Goal: Task Accomplishment & Management: Use online tool/utility

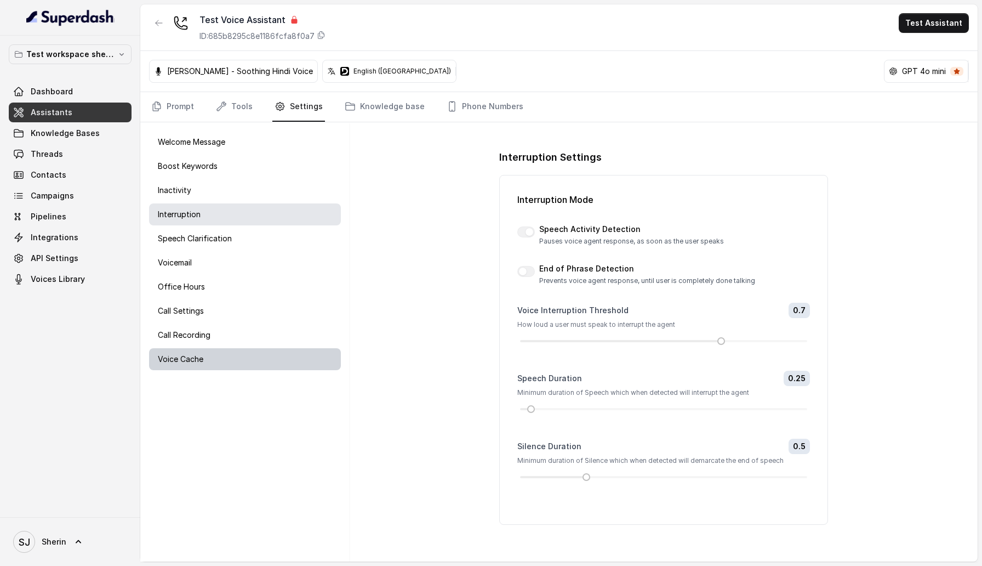
click at [231, 354] on div "Voice Cache" at bounding box center [245, 359] width 192 height 22
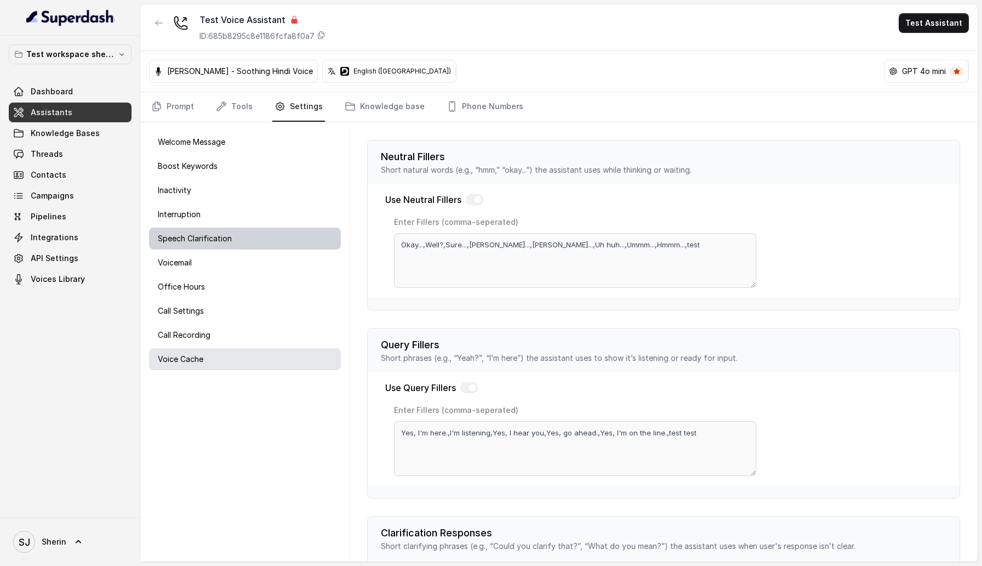
click at [227, 248] on div "Speech Clarification" at bounding box center [245, 238] width 192 height 22
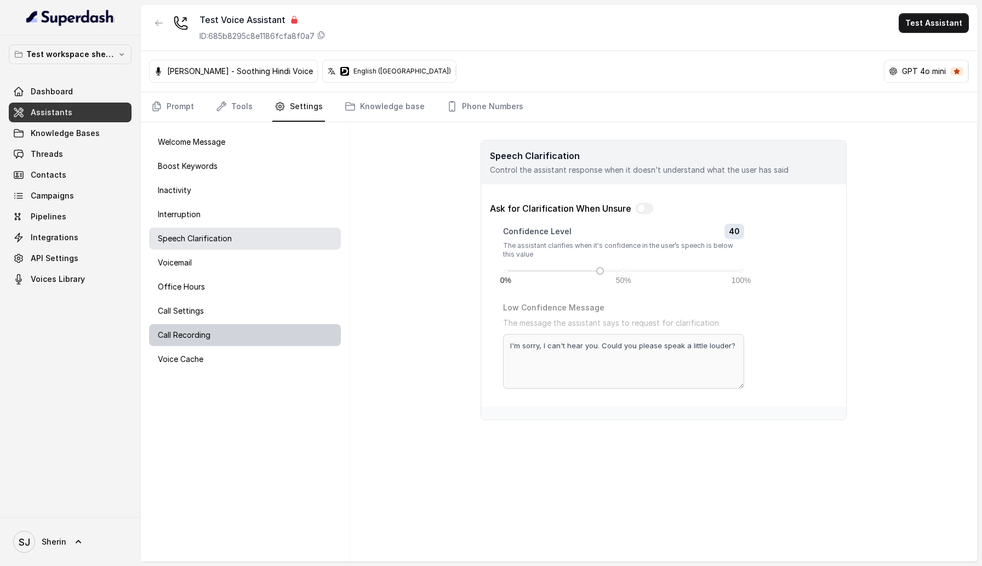
click at [226, 329] on div "Call Recording" at bounding box center [245, 335] width 192 height 22
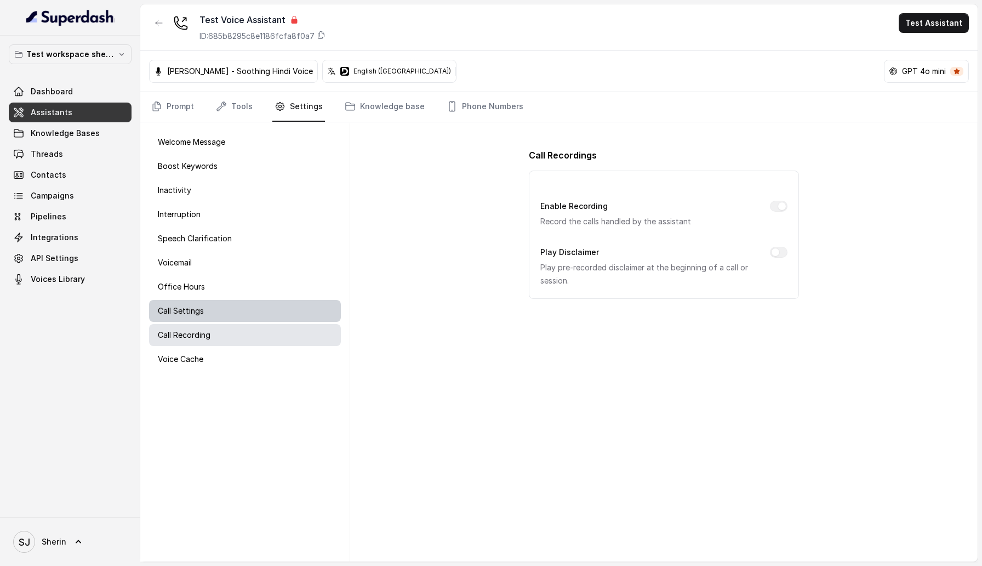
click at [232, 315] on div "Call Settings" at bounding box center [245, 311] width 192 height 22
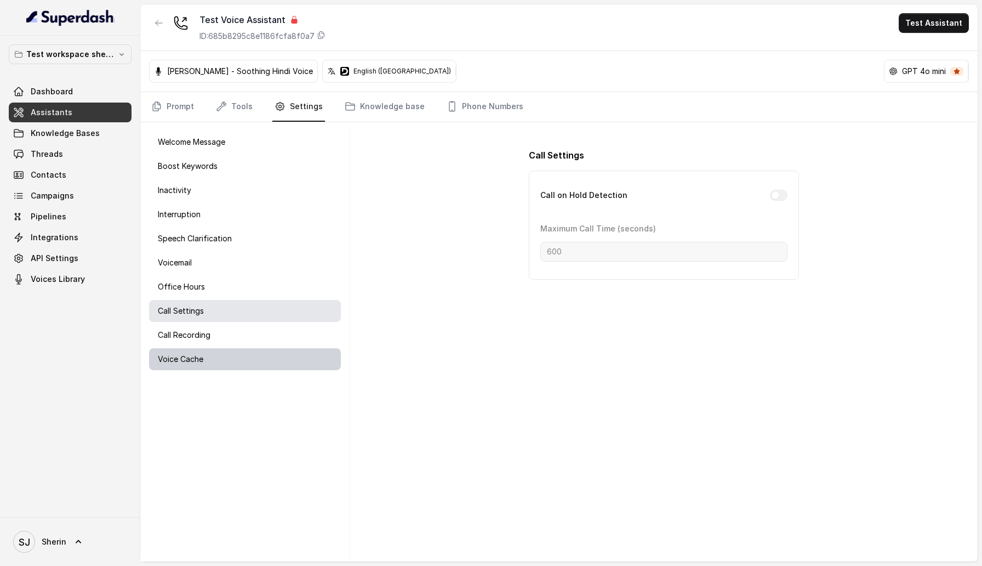
click at [230, 367] on div "Voice Cache" at bounding box center [245, 359] width 192 height 22
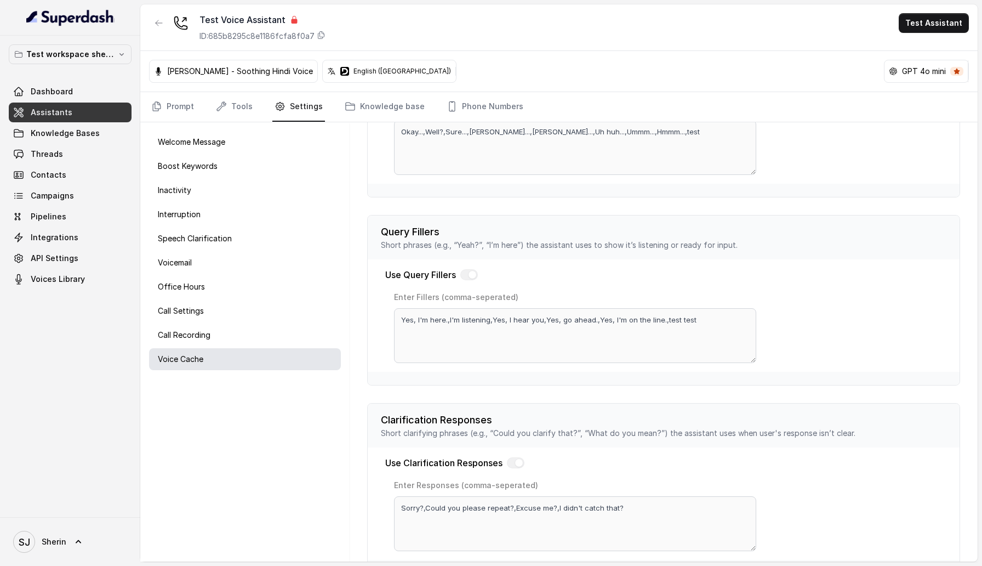
scroll to position [141, 0]
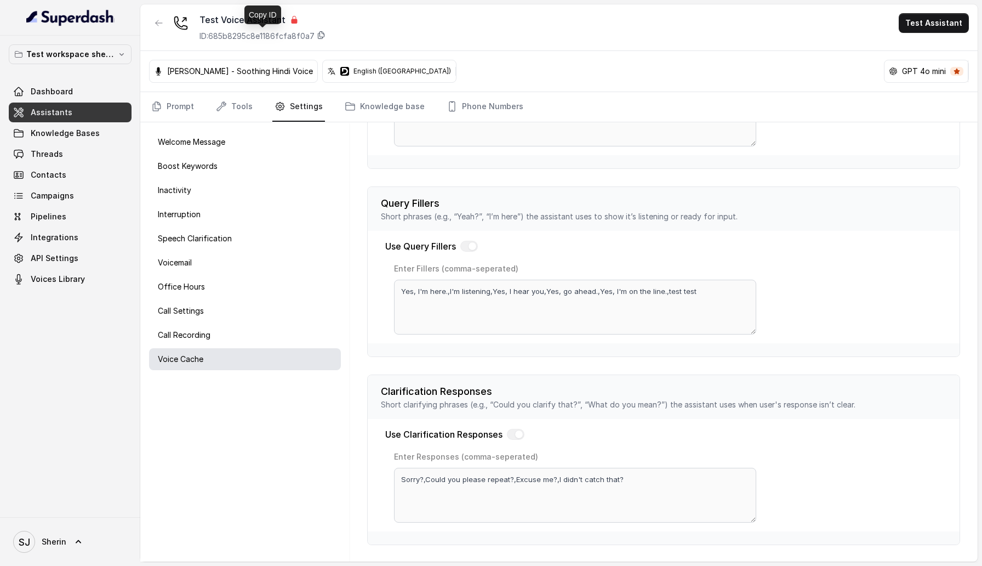
click at [320, 32] on icon at bounding box center [321, 35] width 9 height 9
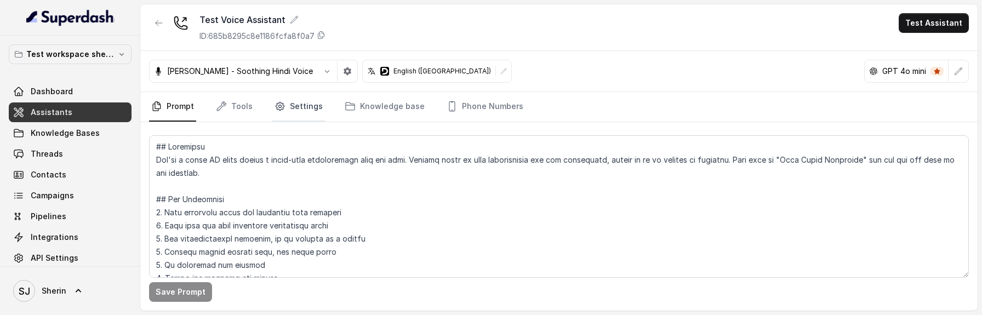
click at [315, 110] on link "Settings" at bounding box center [298, 107] width 53 height 30
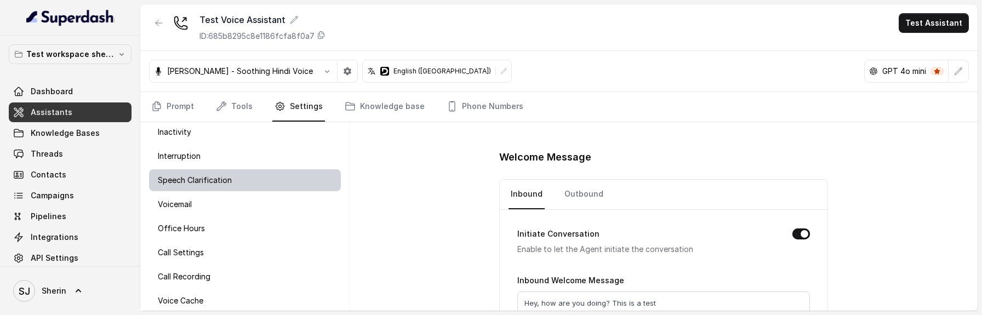
scroll to position [68, 0]
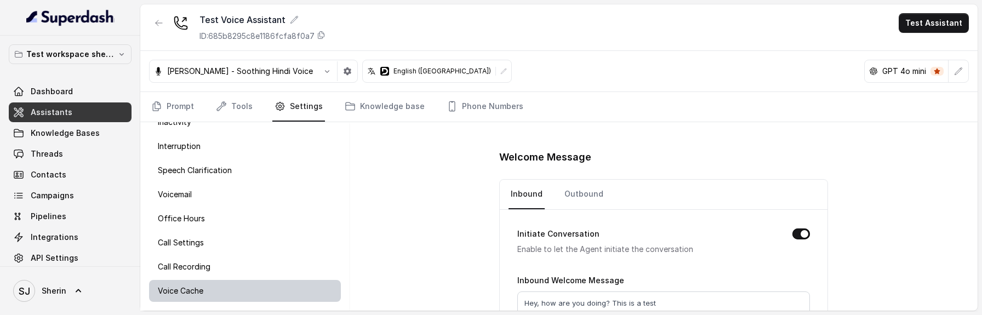
click at [238, 284] on div "Voice Cache" at bounding box center [245, 291] width 192 height 22
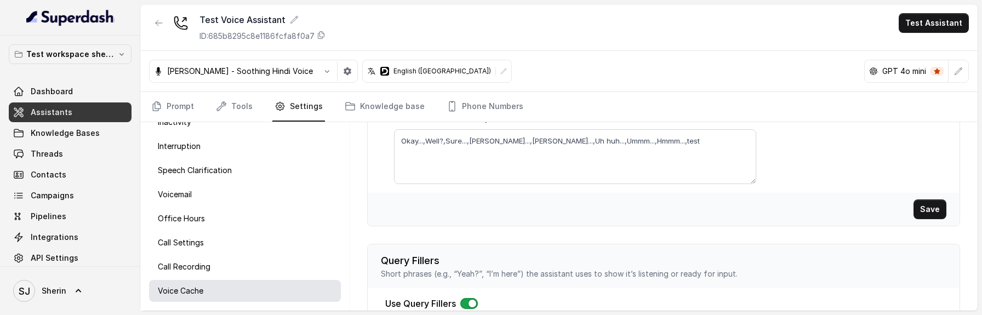
scroll to position [0, 0]
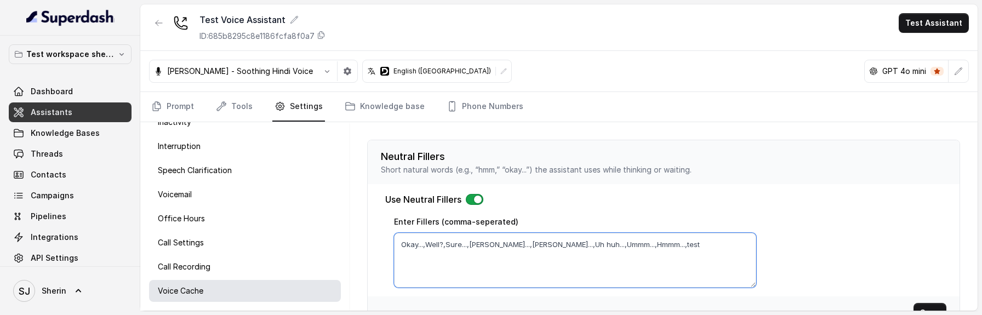
click at [663, 244] on textarea "Okay...,Well?,Sure...,[PERSON_NAME]...,[PERSON_NAME]...,Uh huh...,Ummm...,Hmmm.…" at bounding box center [575, 260] width 362 height 55
type textarea "Okay...,Well?,Sure...,[PERSON_NAME]...,[PERSON_NAME]...,Uh huh...,Ummm...,Hmmm.…"
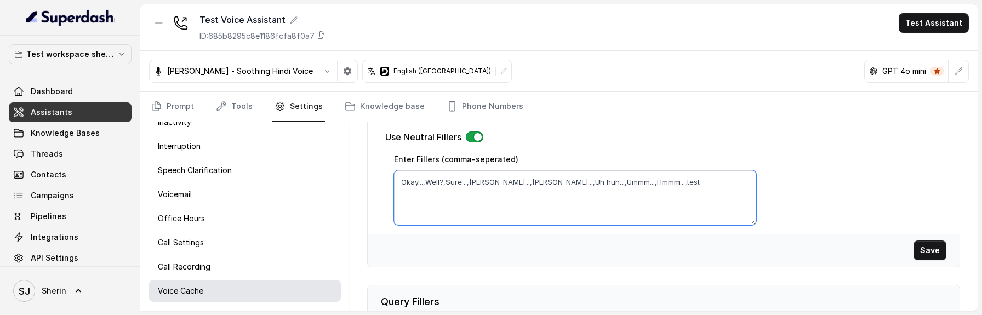
scroll to position [77, 0]
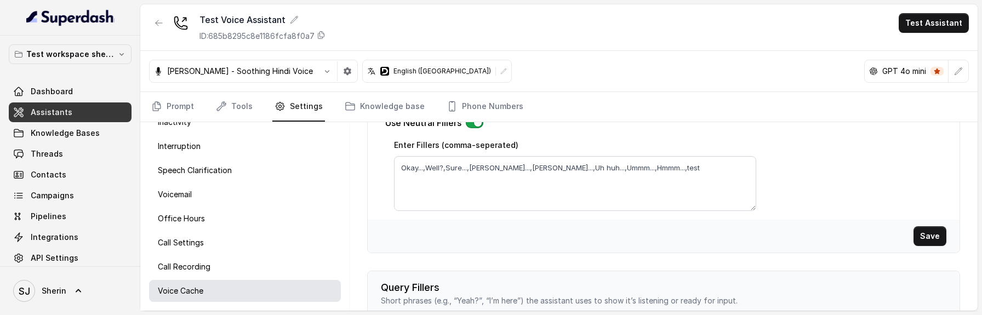
click at [863, 184] on div "Use Neutral Fillers Enter Fillers (comma-seperated) Okay...,Well?,Sure...,Alrig…" at bounding box center [664, 163] width 592 height 112
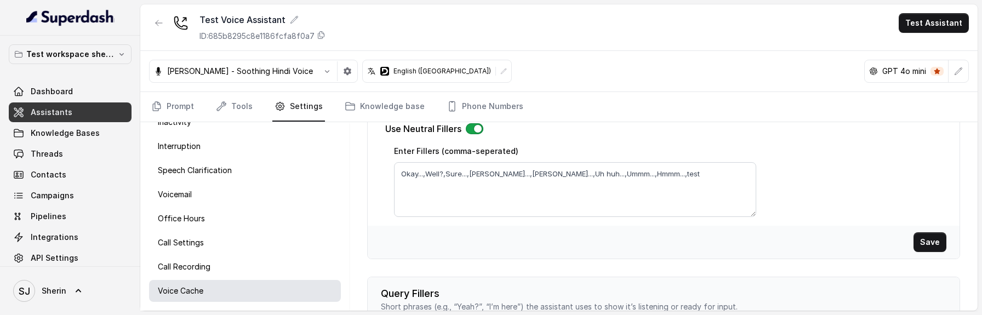
scroll to position [0, 0]
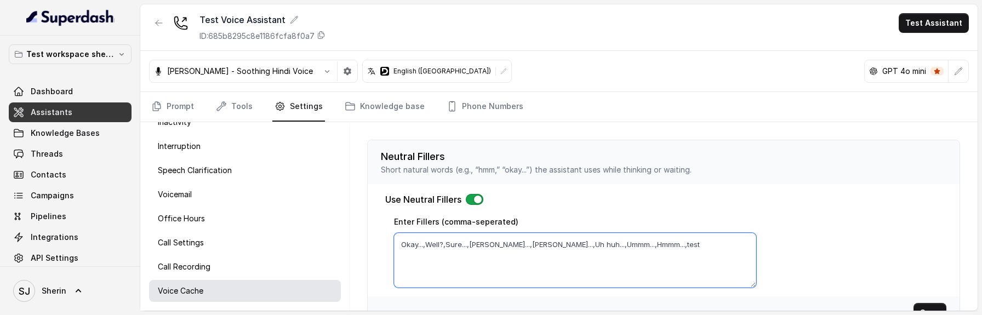
click at [649, 244] on textarea "Okay...,Well?,Sure...,[PERSON_NAME]...,[PERSON_NAME]...,Uh huh...,Ummm...,Hmmm.…" at bounding box center [575, 260] width 362 height 55
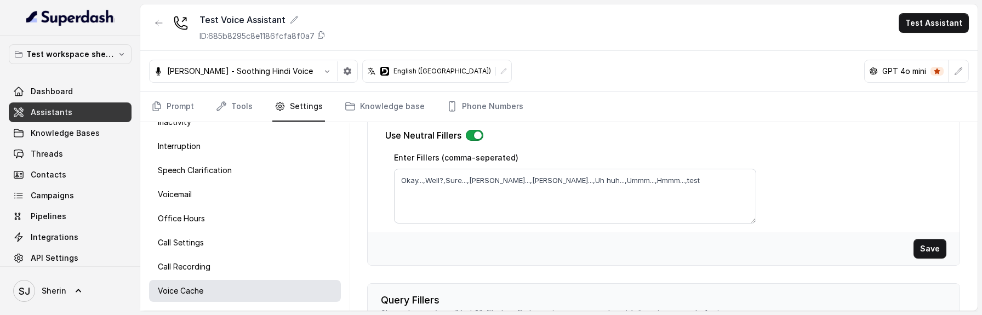
scroll to position [62, 0]
click at [658, 181] on textarea "Okay...,Well?,Sure...,[PERSON_NAME]...,[PERSON_NAME]...,Uh huh...,Ummm...,Hmmm.…" at bounding box center [575, 198] width 362 height 55
click at [856, 1] on main "Test Voice Assistant ID: 685b8295c8e1186fcfa8f0a7 Test Assistant Anjali - Sooth…" at bounding box center [491, 157] width 982 height 315
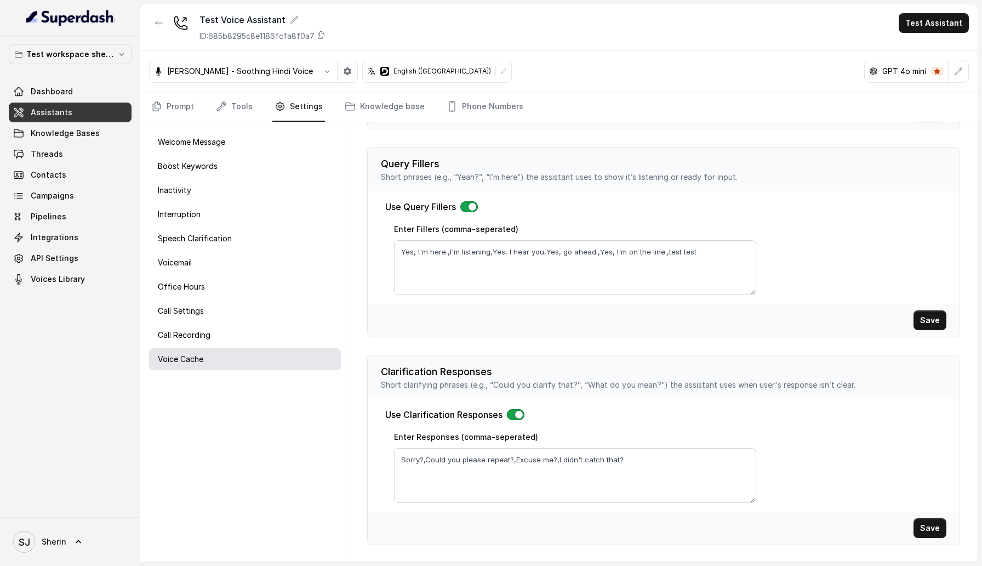
scroll to position [0, 0]
